Goal: Task Accomplishment & Management: Use online tool/utility

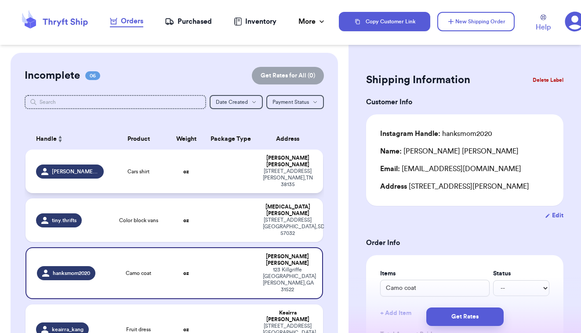
scroll to position [4, 0]
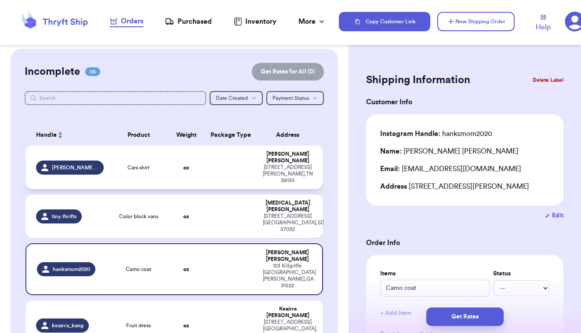
click at [235, 171] on td at bounding box center [231, 166] width 54 height 43
type input "Cars shirt"
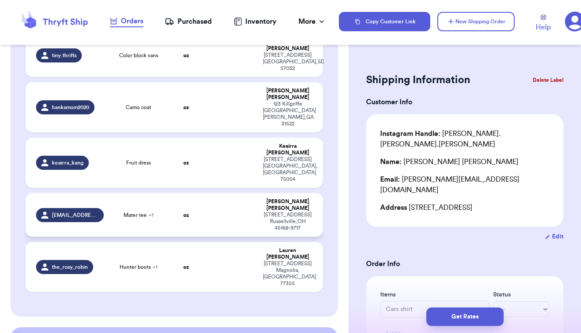
scroll to position [168, 0]
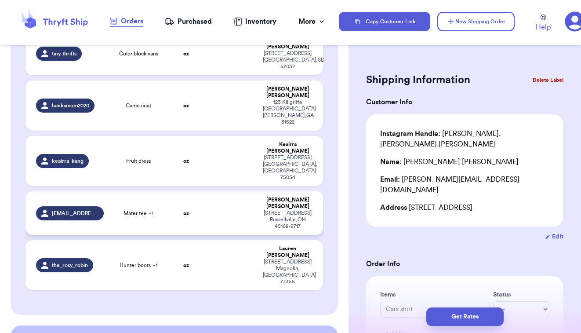
click at [146, 210] on span "Mater tee + 1" at bounding box center [138, 213] width 30 height 7
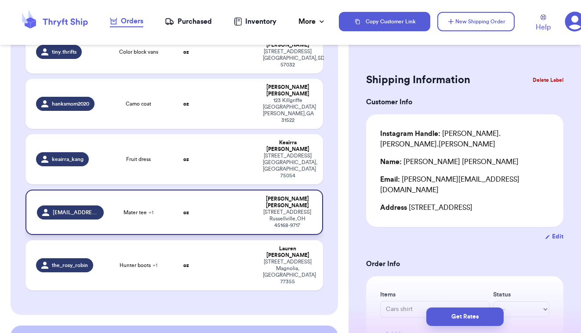
type input "Mater tee"
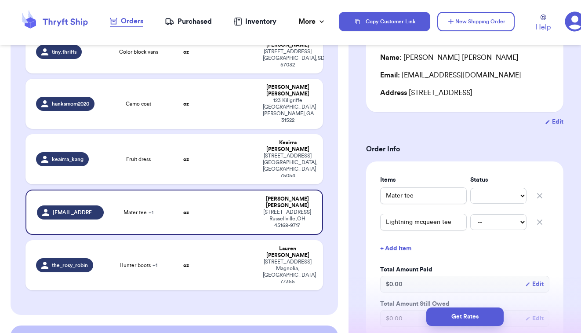
scroll to position [105, 0]
click at [145, 240] on td "Hunter boots + 1" at bounding box center [139, 265] width 60 height 50
type input "Hunter boots"
type input "Bundle of Items from Whatnot"
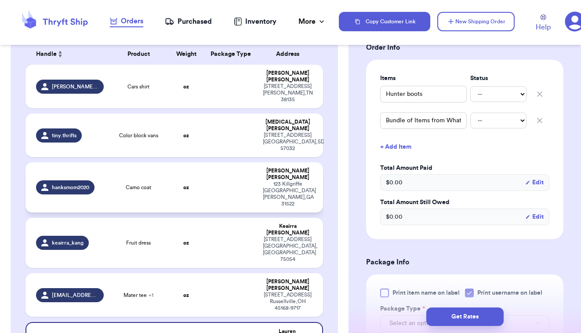
scroll to position [85, 0]
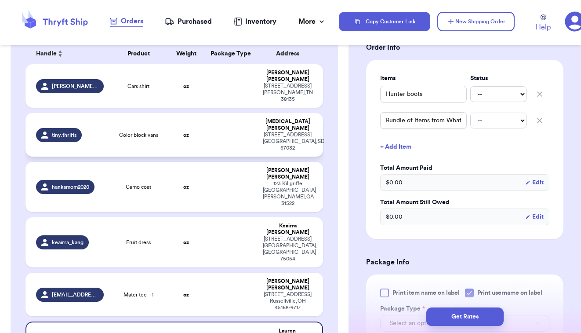
click at [160, 138] on td "Color block vans" at bounding box center [139, 134] width 60 height 43
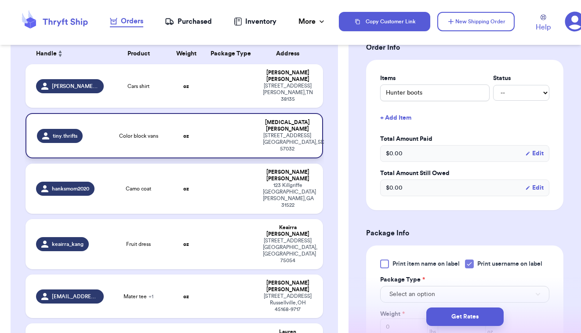
type input "Color block vans"
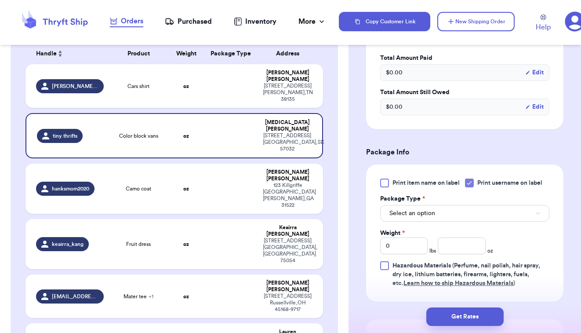
scroll to position [309, 0]
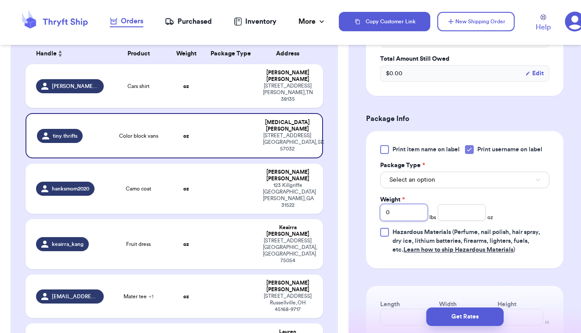
click at [394, 215] on input "0" at bounding box center [403, 212] width 47 height 17
click at [463, 212] on input "number" at bounding box center [461, 212] width 47 height 17
type input "7"
click at [568, 215] on div "Shipping Information Delete Label Customer Info Instagram Handle: tiny.thrifts …" at bounding box center [464, 121] width 232 height 756
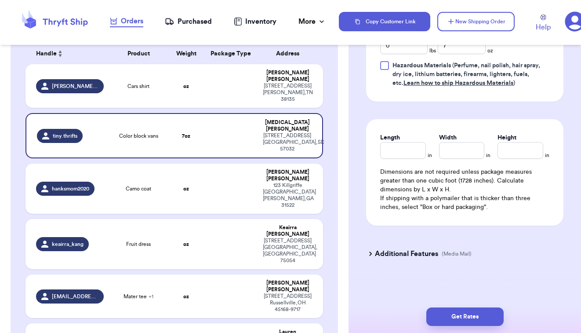
scroll to position [478, 0]
click at [449, 317] on button "Get Rates" at bounding box center [464, 316] width 77 height 18
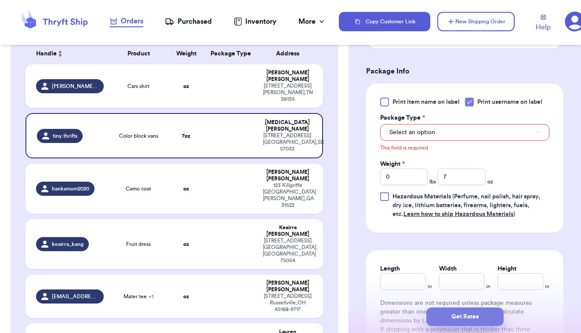
scroll to position [325, 0]
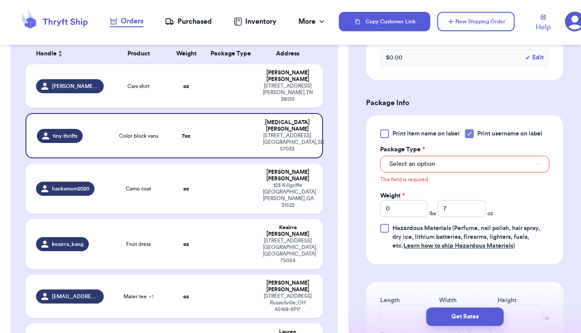
click at [413, 166] on span "Select an option" at bounding box center [412, 163] width 46 height 9
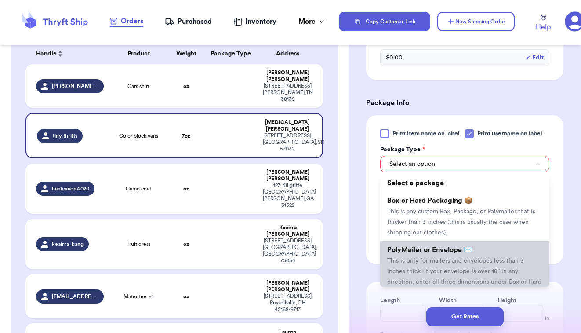
click at [429, 250] on span "PolyMailer or Envelope ✉️" at bounding box center [429, 249] width 85 height 7
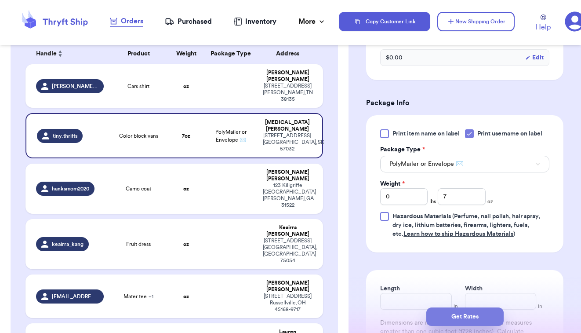
click at [461, 318] on button "Get Rates" at bounding box center [464, 316] width 77 height 18
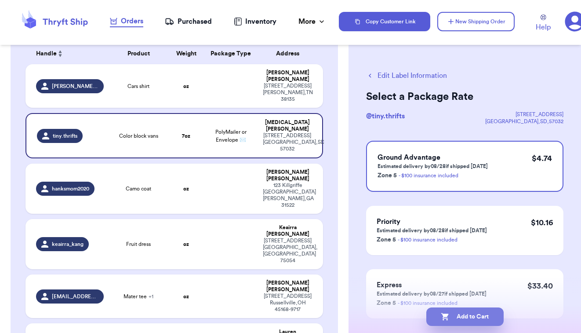
click at [449, 314] on icon "button" at bounding box center [445, 316] width 9 height 9
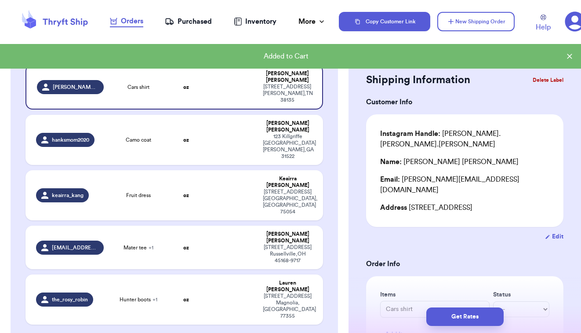
checkbox input "true"
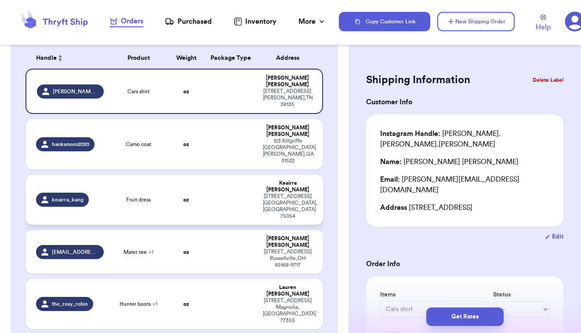
scroll to position [81, 0]
click at [240, 182] on td at bounding box center [231, 199] width 54 height 50
type input "Fruit dress"
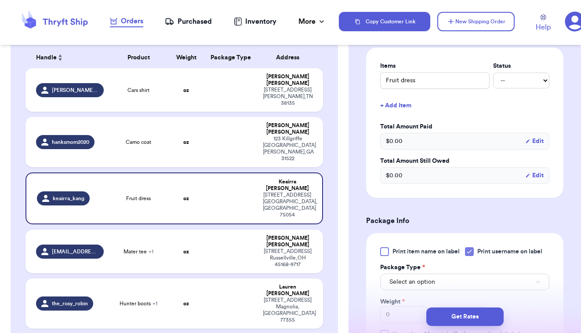
scroll to position [223, 0]
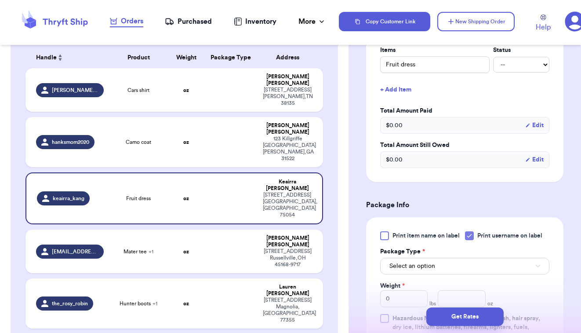
click at [400, 266] on span "Select an option" at bounding box center [412, 265] width 46 height 9
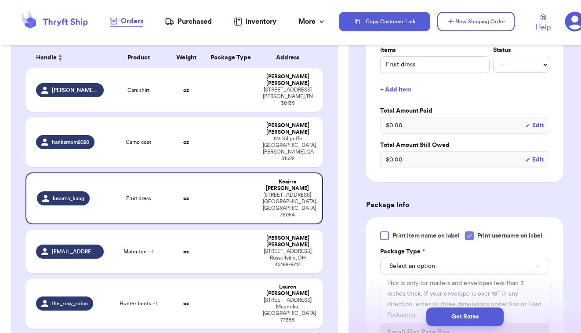
scroll to position [69, 0]
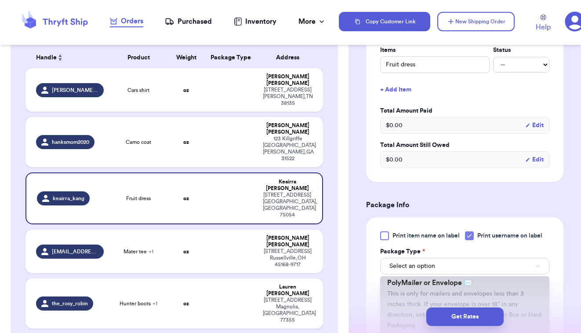
click at [394, 295] on span "This is only for mailers and envelopes less than 3 inches thick. If your envelo…" at bounding box center [464, 309] width 154 height 38
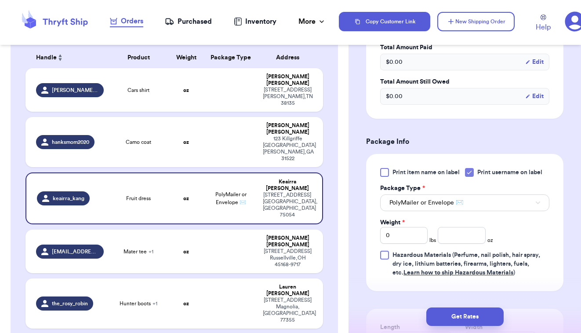
scroll to position [289, 0]
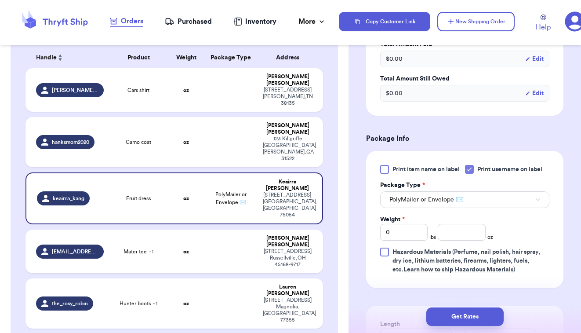
click at [429, 234] on div "Weight * 0 lbs oz" at bounding box center [436, 227] width 113 height 25
click at [464, 235] on input "number" at bounding box center [461, 232] width 47 height 17
type input "6.6"
click at [481, 319] on button "Get Rates" at bounding box center [464, 316] width 77 height 18
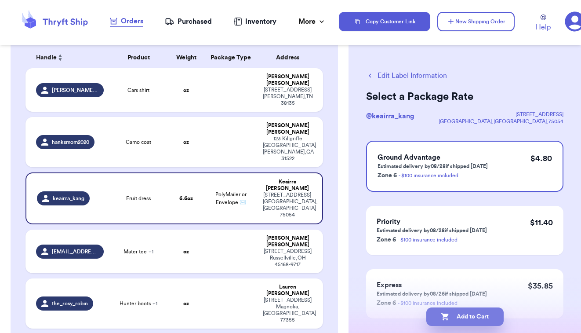
click at [477, 313] on button "Add to Cart" at bounding box center [464, 316] width 77 height 18
checkbox input "true"
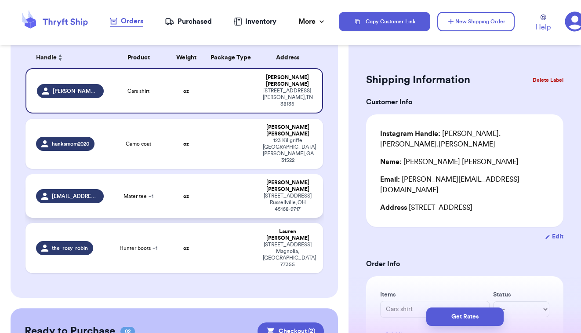
click at [109, 195] on td "Mater tee + 1" at bounding box center [139, 195] width 60 height 43
type input "Mater tee"
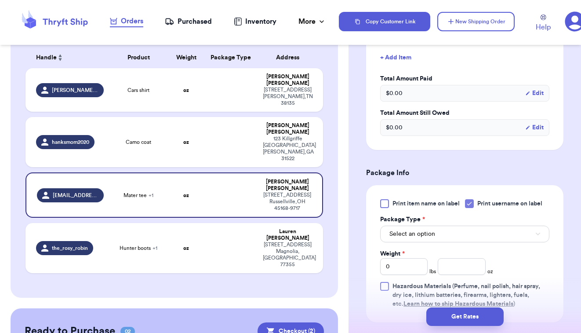
scroll to position [300, 0]
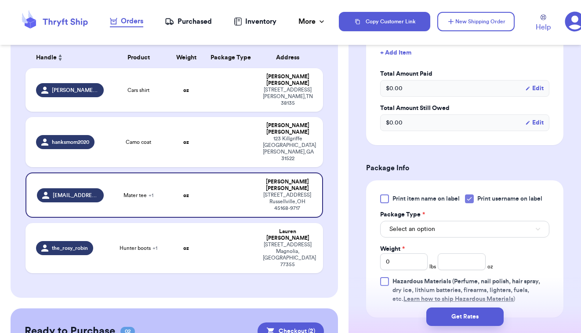
click at [465, 228] on button "Select an option" at bounding box center [464, 229] width 169 height 17
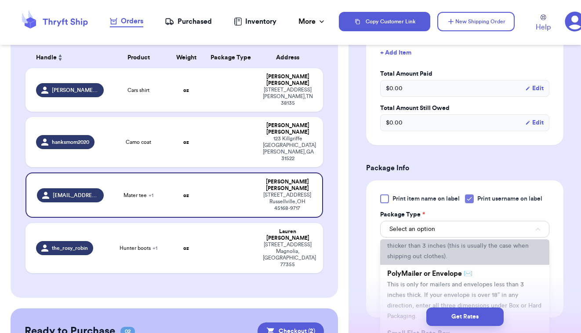
scroll to position [42, 0]
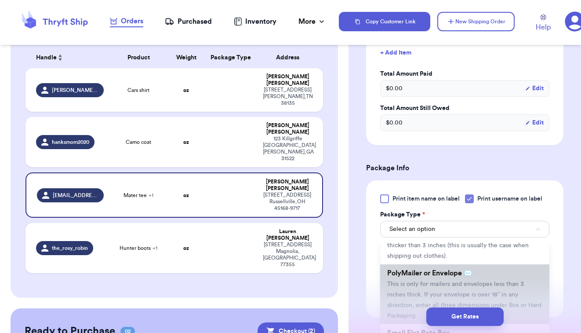
click at [411, 290] on span "This is only for mailers and envelopes less than 3 inches thick. If your envelo…" at bounding box center [464, 300] width 154 height 38
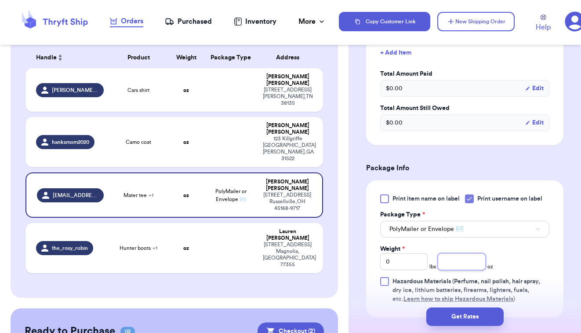
click at [460, 266] on input "number" at bounding box center [461, 261] width 47 height 17
type input "5"
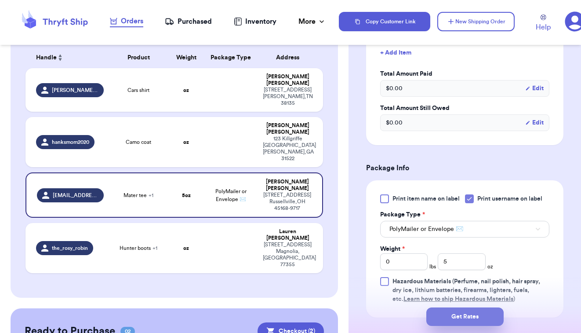
click at [478, 312] on button "Get Rates" at bounding box center [464, 316] width 77 height 18
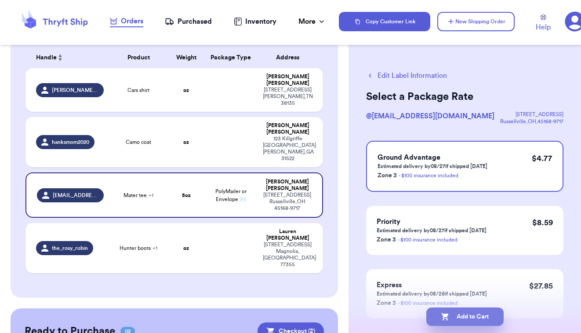
click at [476, 318] on button "Add to Cart" at bounding box center [464, 316] width 77 height 18
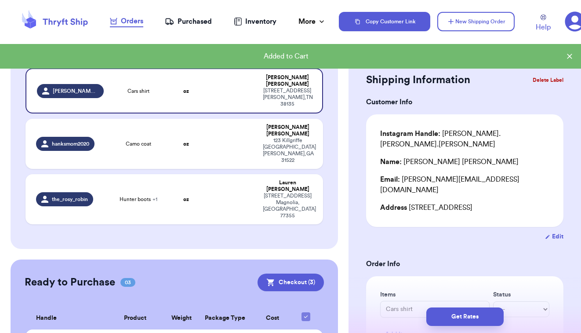
checkbox input "true"
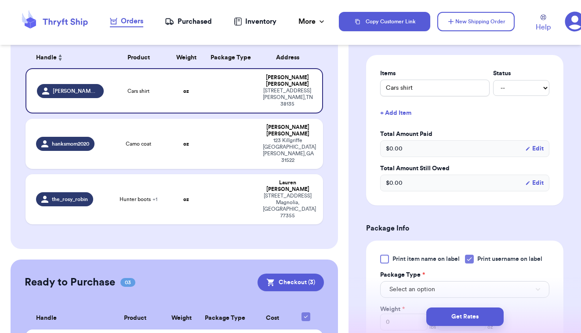
scroll to position [221, 0]
click at [486, 281] on button "Select an option" at bounding box center [464, 289] width 169 height 17
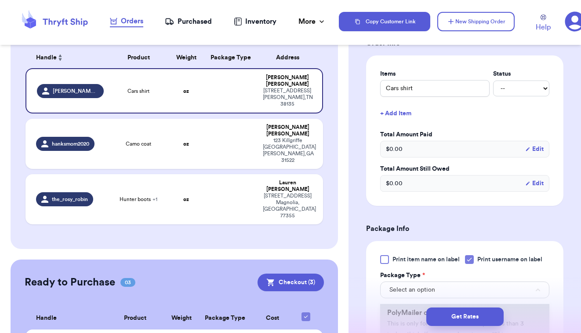
click at [397, 309] on span "PolyMailer or Envelope ✉️" at bounding box center [429, 312] width 85 height 7
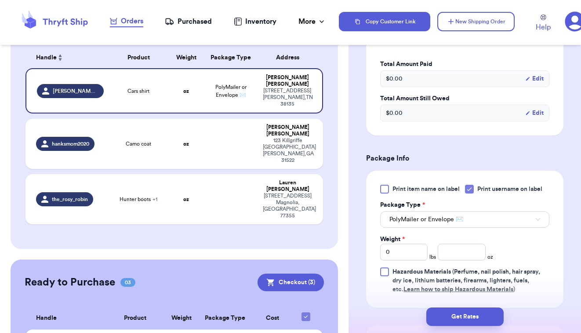
scroll to position [293, 0]
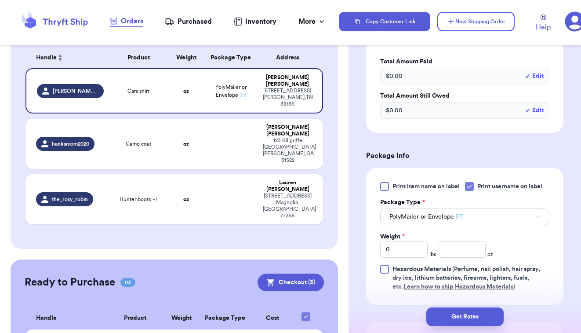
click at [470, 232] on div "Weight * 0 lbs oz" at bounding box center [436, 244] width 113 height 25
click at [468, 241] on input "number" at bounding box center [461, 249] width 47 height 17
type input "2.5"
click at [460, 319] on button "Get Rates" at bounding box center [464, 316] width 77 height 18
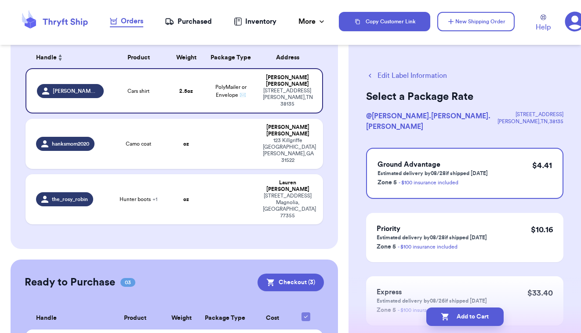
click at [460, 319] on button "Add to Cart" at bounding box center [464, 316] width 77 height 18
checkbox input "true"
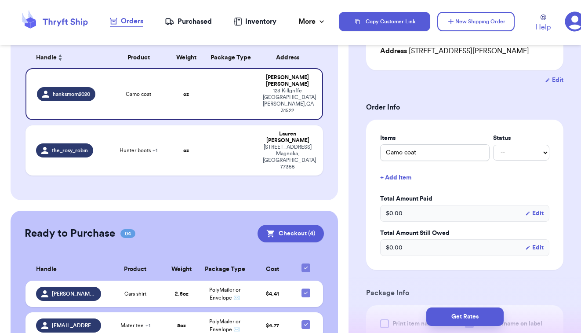
scroll to position [137, 0]
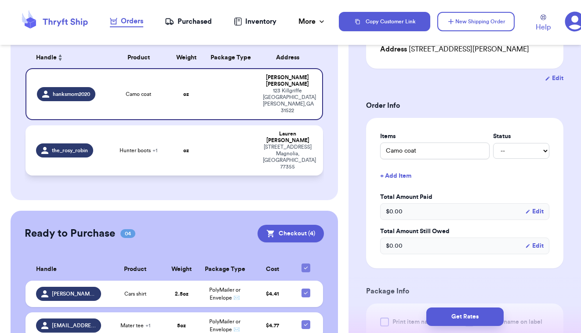
click at [203, 141] on td "oz" at bounding box center [186, 150] width 36 height 50
type input "Hunter boots"
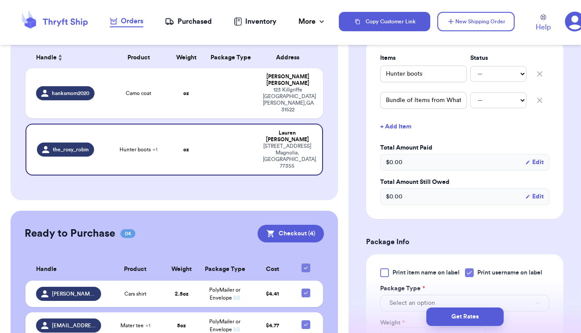
scroll to position [222, 0]
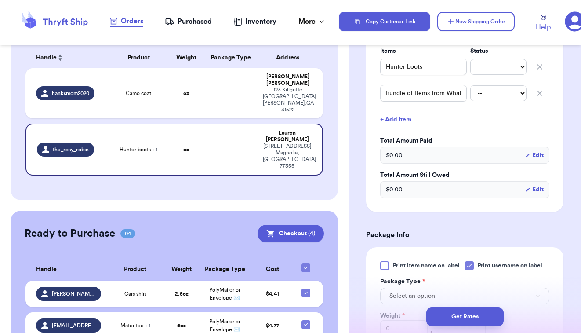
click at [418, 296] on span "Select an option" at bounding box center [412, 295] width 46 height 9
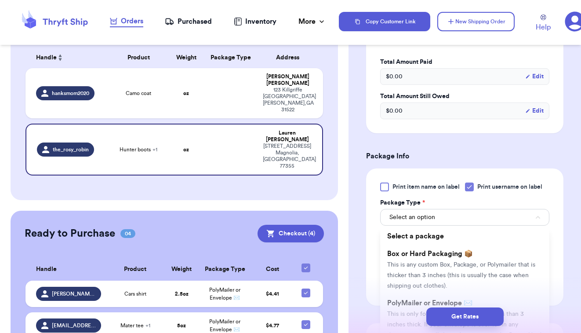
scroll to position [329, 0]
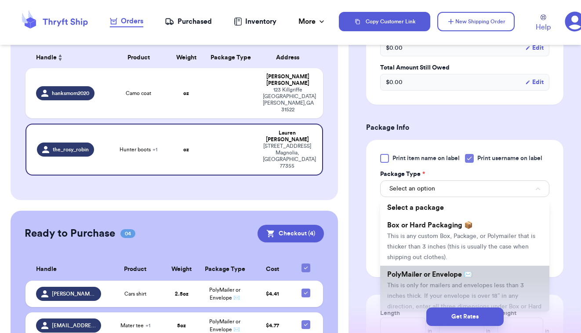
click at [408, 278] on span "PolyMailer or Envelope ✉️" at bounding box center [429, 274] width 85 height 7
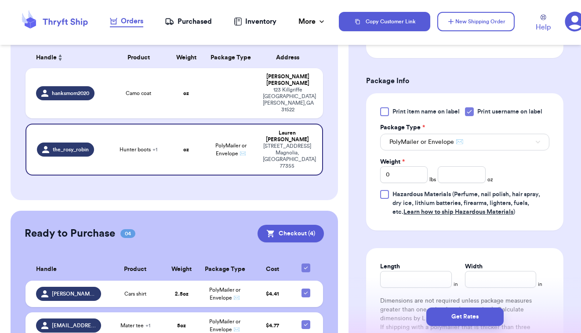
scroll to position [376, 0]
click at [418, 166] on div "Weight *" at bounding box center [403, 161] width 47 height 9
click at [399, 177] on input "0" at bounding box center [403, 174] width 47 height 17
type input "1"
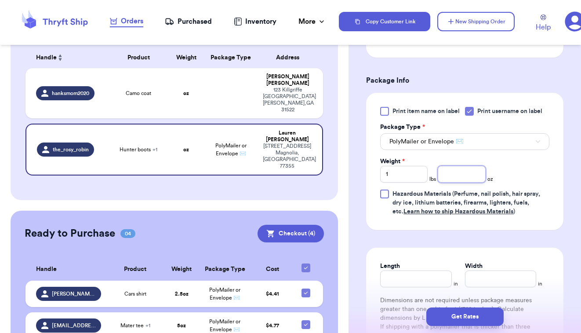
click at [461, 172] on input "number" at bounding box center [461, 174] width 47 height 17
type input "13"
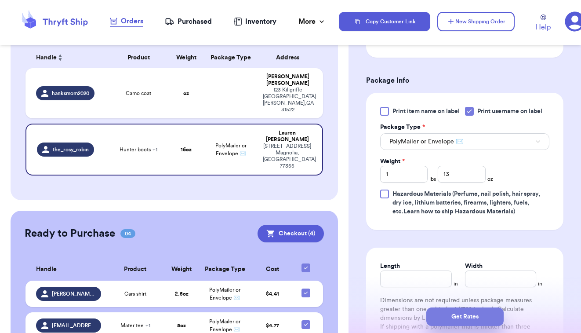
click at [448, 313] on button "Get Rates" at bounding box center [464, 316] width 77 height 18
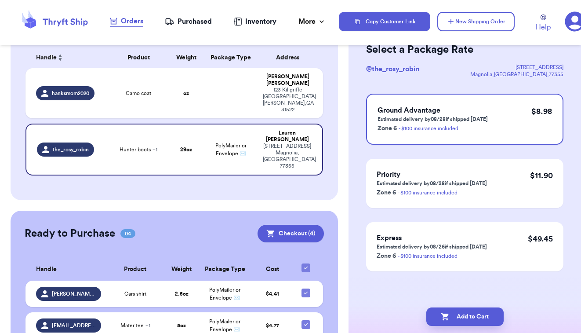
scroll to position [0, 0]
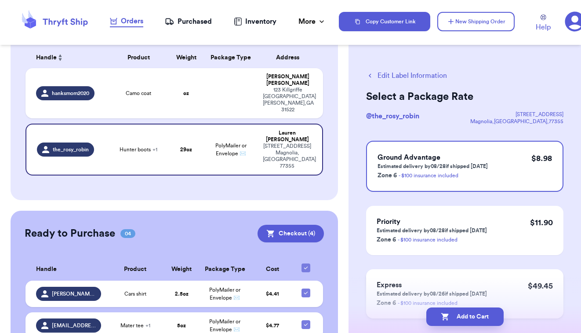
click at [452, 282] on h3 "Express" at bounding box center [431, 284] width 110 height 11
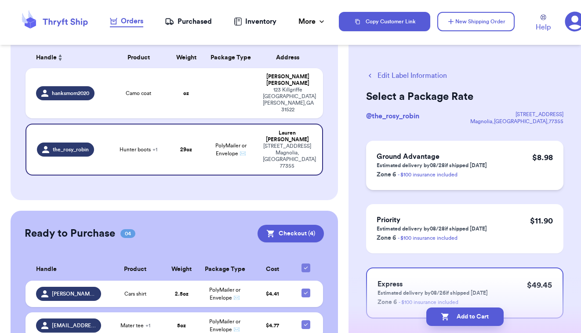
click at [511, 170] on div "Ground Advantage Estimated delivery by 08/28 if shipped [DATE] Zone 6 - $100 in…" at bounding box center [464, 165] width 197 height 49
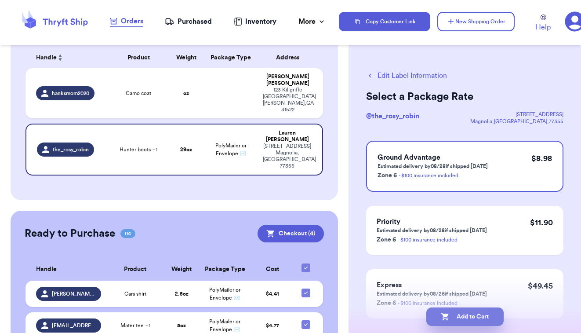
click at [492, 317] on button "Add to Cart" at bounding box center [464, 316] width 77 height 18
checkbox input "true"
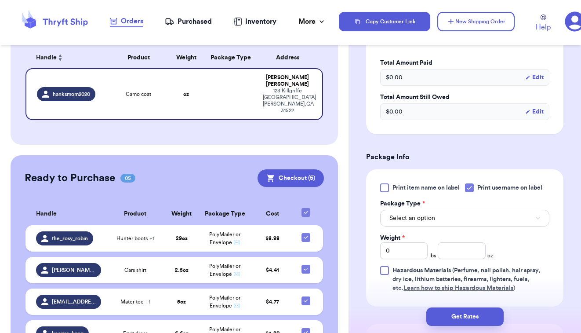
scroll to position [279, 0]
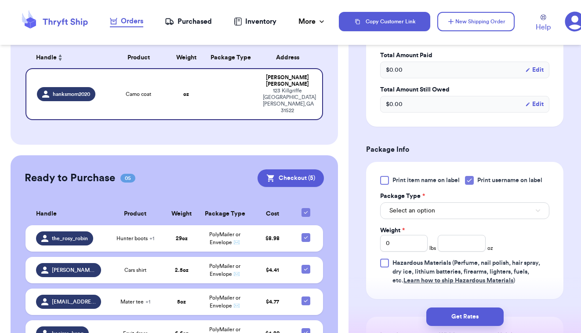
click at [407, 212] on span "Select an option" at bounding box center [412, 210] width 46 height 9
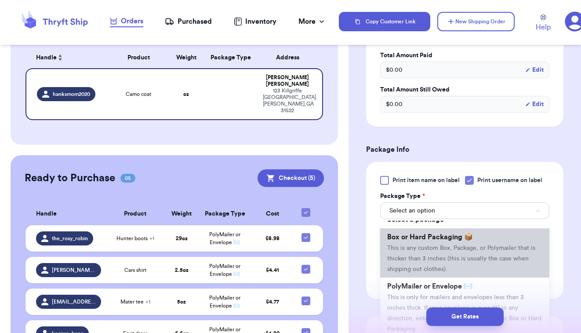
scroll to position [13, 0]
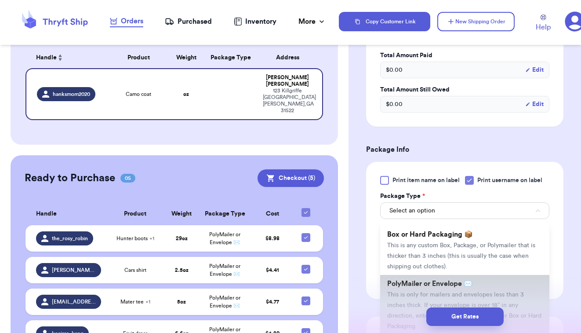
click at [404, 291] on li "PolyMailer or Envelope ✉️ This is only for mailers and envelopes less than 3 in…" at bounding box center [464, 305] width 169 height 60
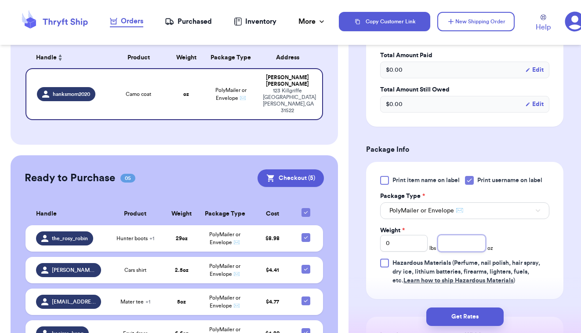
click at [456, 246] on input "number" at bounding box center [461, 243] width 47 height 17
type input "9"
click at [409, 239] on input "0" at bounding box center [403, 243] width 47 height 17
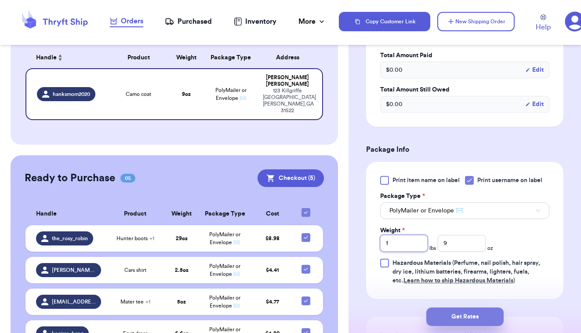
type input "1"
click at [455, 319] on button "Get Rates" at bounding box center [464, 316] width 77 height 18
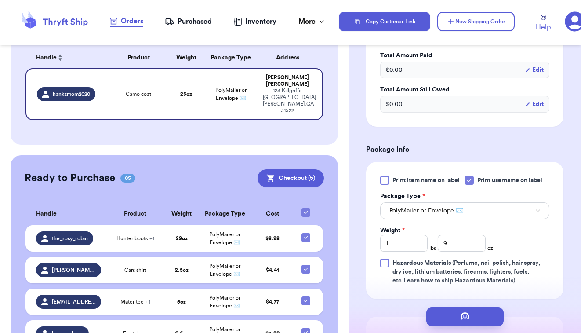
scroll to position [0, 0]
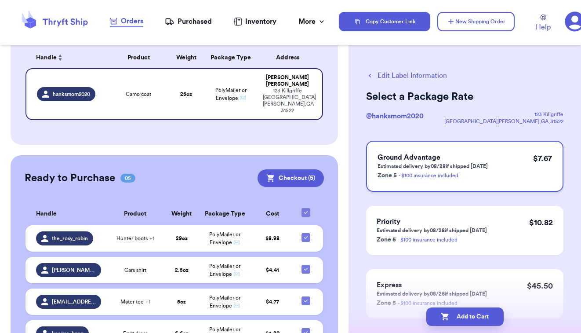
click at [504, 159] on div "Ground Advantage Estimated delivery by 08/28 if shipped [DATE] Zone 5 - $100 in…" at bounding box center [464, 166] width 197 height 51
click at [434, 320] on button "Add to Cart" at bounding box center [464, 316] width 77 height 18
checkbox input "true"
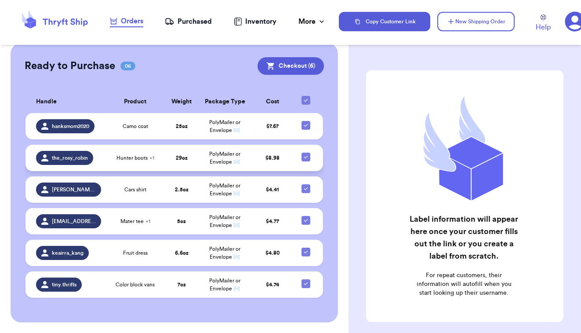
scroll to position [166, 0]
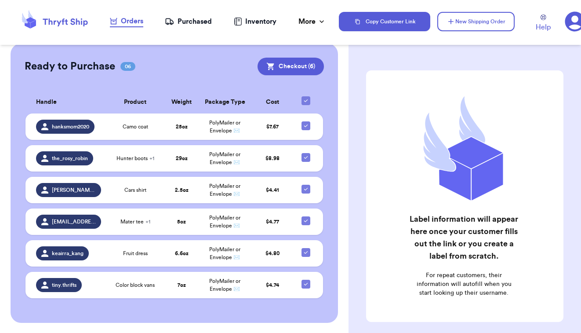
drag, startPoint x: 185, startPoint y: 2, endPoint x: 177, endPoint y: 2, distance: 7.5
click at [178, 2] on header "Orders Purchased Inventory More Stats Completed Orders Copy Customer Link New S…" at bounding box center [290, 22] width 581 height 45
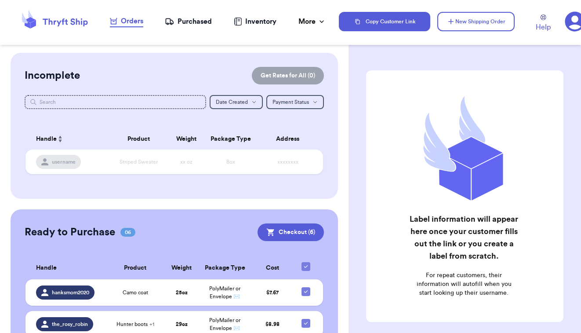
scroll to position [0, 0]
click at [185, 26] on div "Purchased" at bounding box center [188, 21] width 47 height 11
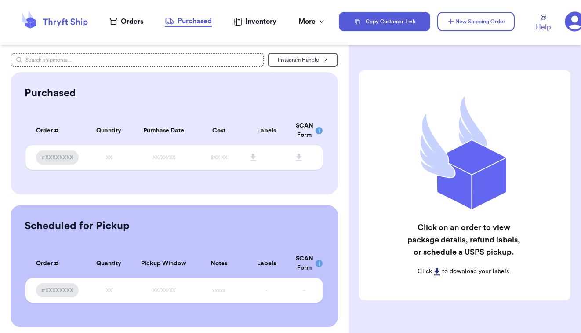
click at [125, 23] on div "Orders" at bounding box center [126, 21] width 33 height 11
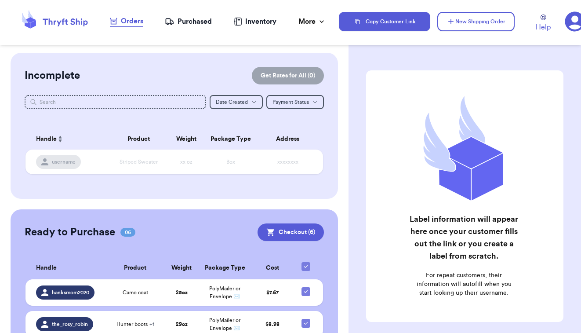
click at [334, 210] on div "Customer Link New Order Incomplete Get Rates for All ( 0 ) Get Rates for All ( …" at bounding box center [174, 270] width 348 height 435
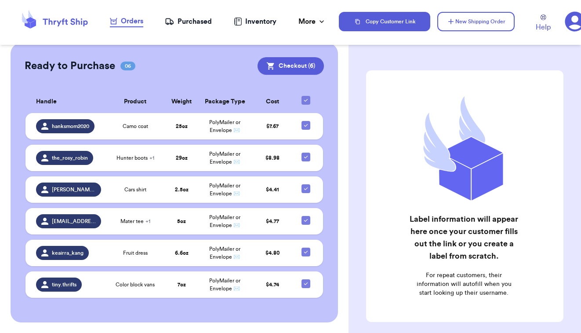
scroll to position [166, 0]
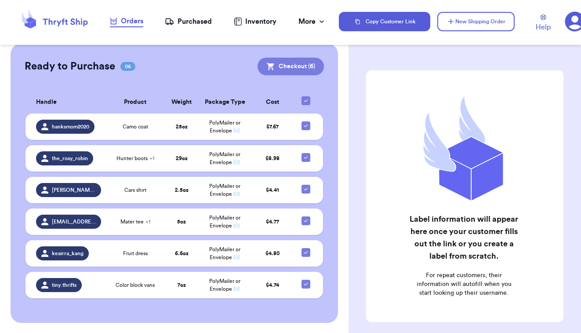
click at [312, 70] on button "Checkout ( 6 )" at bounding box center [290, 67] width 66 height 18
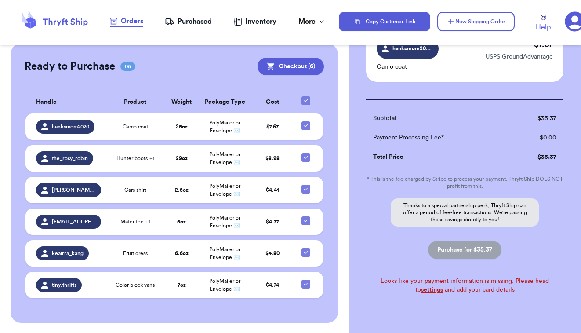
scroll to position [410, 0]
click at [443, 287] on link "settings" at bounding box center [432, 290] width 22 height 6
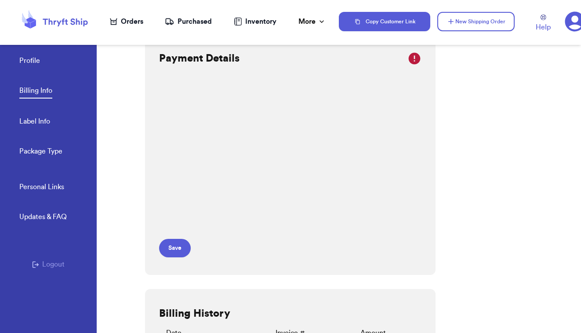
scroll to position [14, 0]
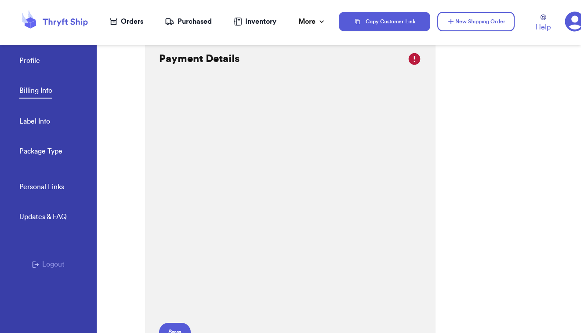
click at [120, 195] on div at bounding box center [121, 182] width 48 height 302
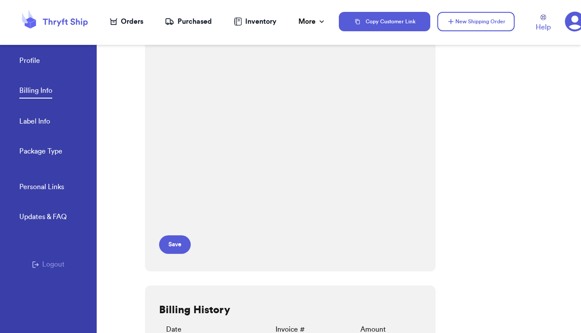
scroll to position [106, 0]
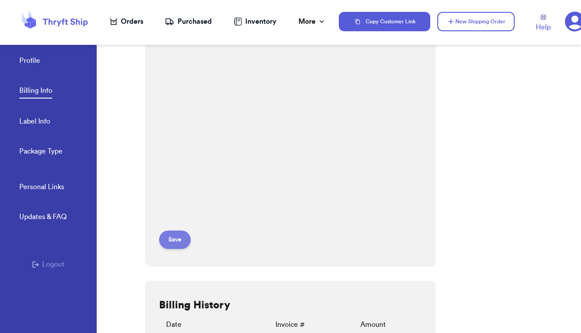
click at [179, 240] on button "Save" at bounding box center [175, 239] width 32 height 18
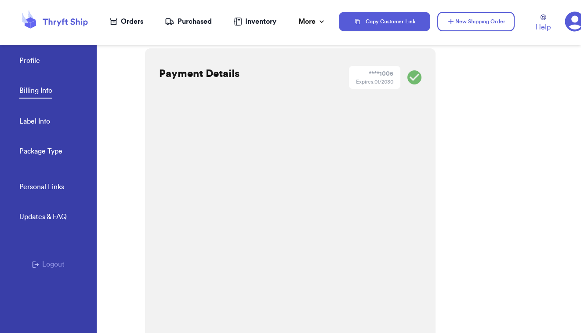
scroll to position [0, 0]
click at [133, 23] on div "Orders" at bounding box center [126, 21] width 33 height 11
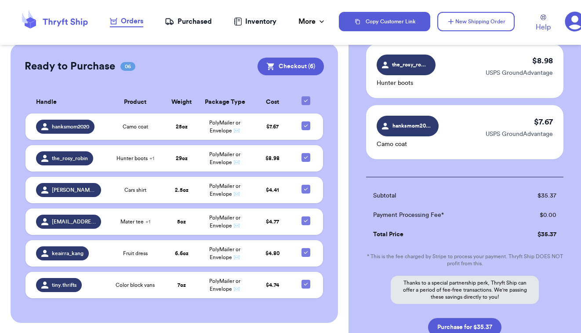
scroll to position [335, 0]
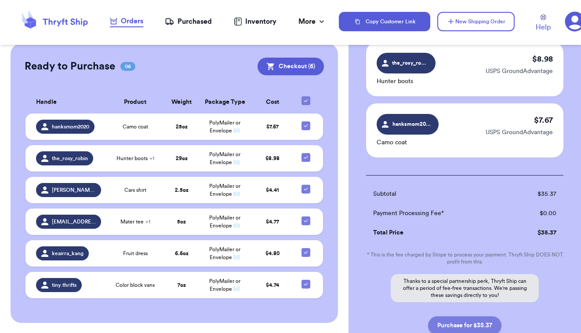
click at [461, 316] on button "Purchase for $35.37" at bounding box center [464, 325] width 73 height 18
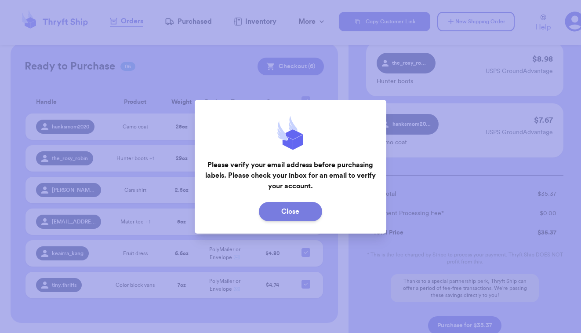
click at [279, 211] on button "Close" at bounding box center [290, 211] width 63 height 19
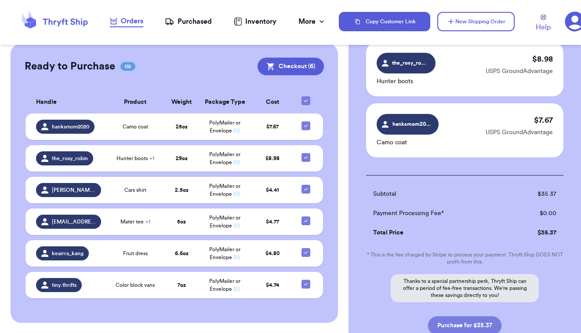
click at [462, 316] on button "Purchase for $35.37" at bounding box center [464, 325] width 73 height 18
checkbox input "false"
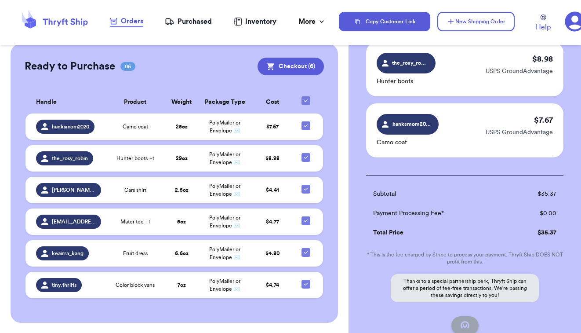
checkbox input "false"
checkbox input "true"
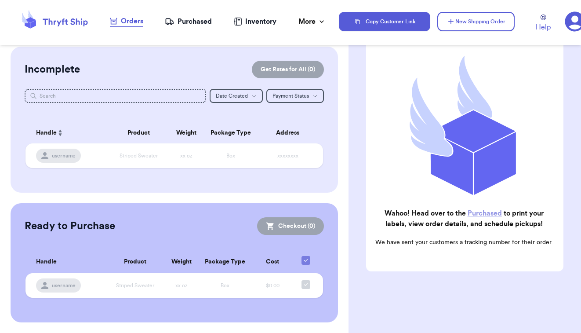
scroll to position [6, 0]
